Goal: Information Seeking & Learning: Learn about a topic

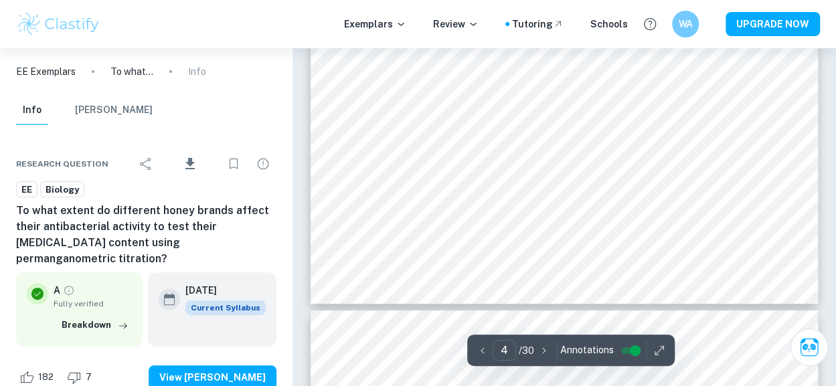
scroll to position [2571, 0]
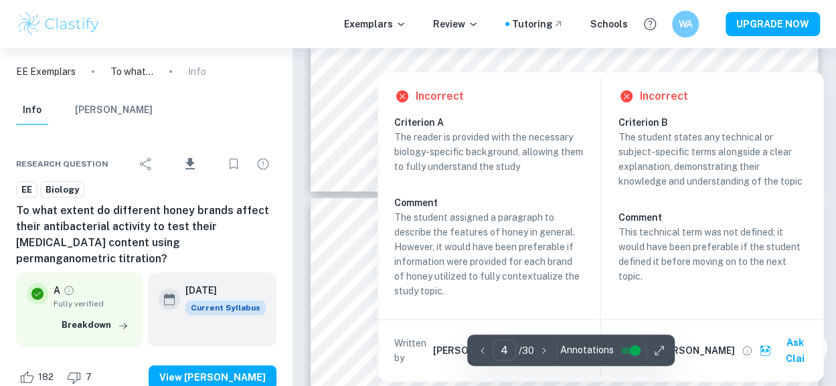
type input "5"
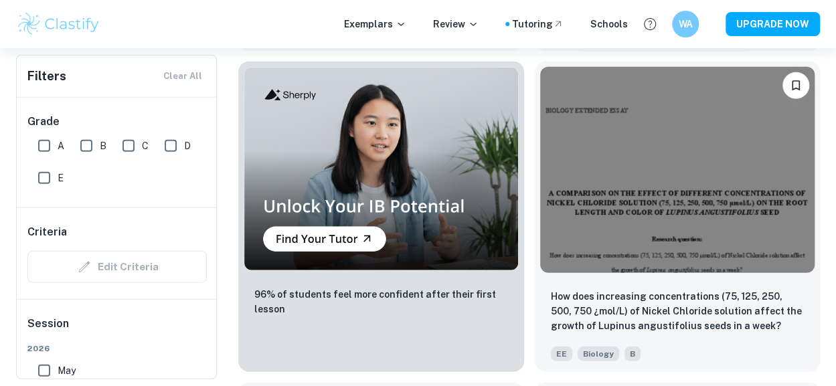
scroll to position [6530, 0]
